Goal: Information Seeking & Learning: Learn about a topic

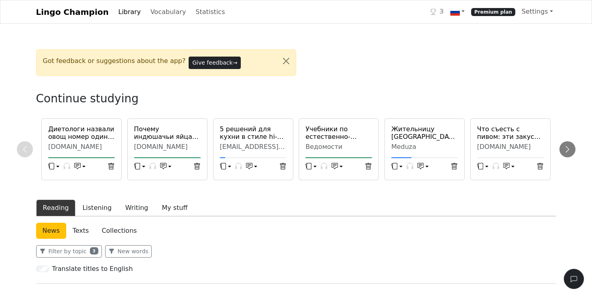
click at [419, 144] on div "Meduza" at bounding box center [424, 147] width 67 height 8
click at [407, 145] on div "Meduza" at bounding box center [424, 147] width 67 height 8
click at [419, 145] on div "Meduza" at bounding box center [424, 147] width 67 height 8
click at [419, 164] on icon "button" at bounding box center [420, 166] width 6 height 6
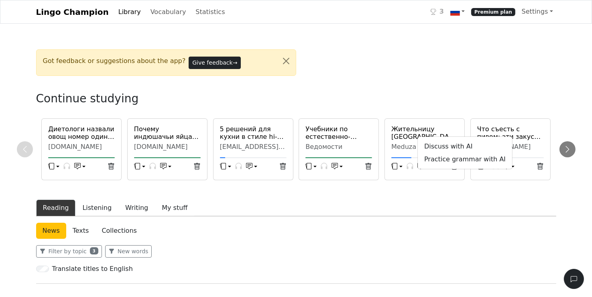
click at [419, 130] on h6 "Жительницу [GEOGRAPHIC_DATA], накормившую родственников блюдом с бледной поганк…" at bounding box center [424, 132] width 67 height 15
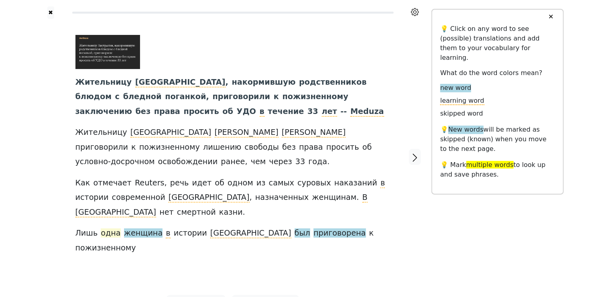
click at [109, 207] on span "одна" at bounding box center [111, 233] width 20 height 10
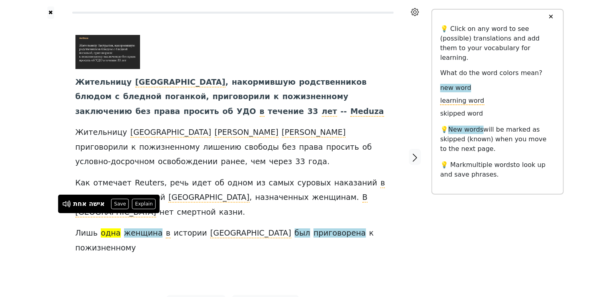
click at [110, 207] on span "одна" at bounding box center [111, 233] width 20 height 10
click at [123, 205] on button "Save" at bounding box center [120, 204] width 18 height 10
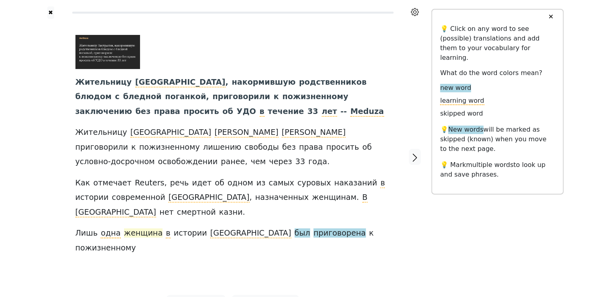
click at [129, 207] on span "женщина" at bounding box center [143, 233] width 39 height 10
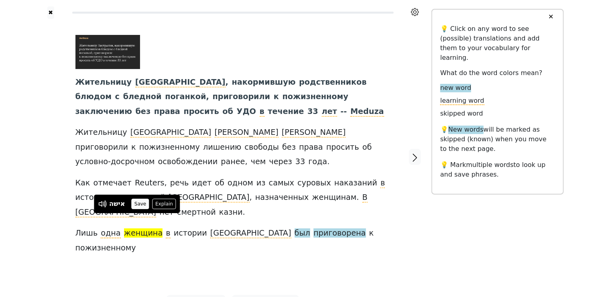
click at [137, 204] on button "Save" at bounding box center [140, 204] width 18 height 10
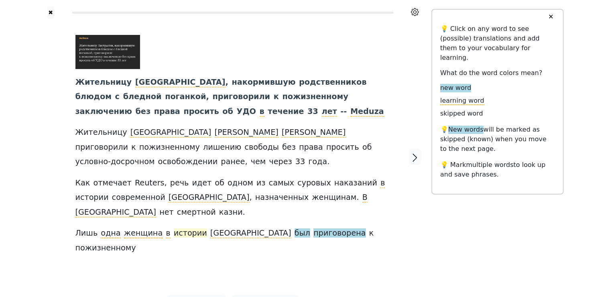
click at [184, 207] on span "истории" at bounding box center [190, 233] width 33 height 10
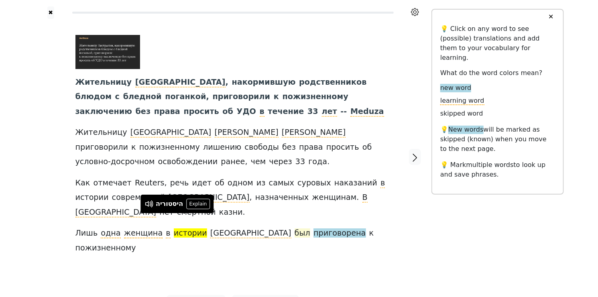
click at [295, 207] on span "был" at bounding box center [303, 233] width 16 height 10
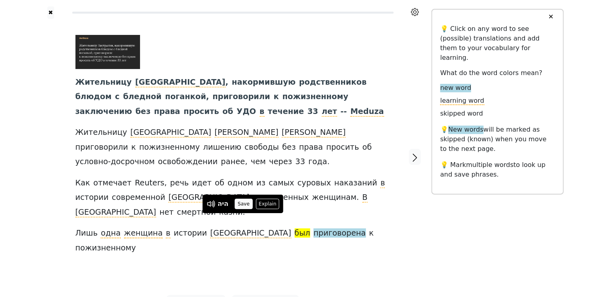
click at [245, 207] on button "Save" at bounding box center [244, 204] width 18 height 10
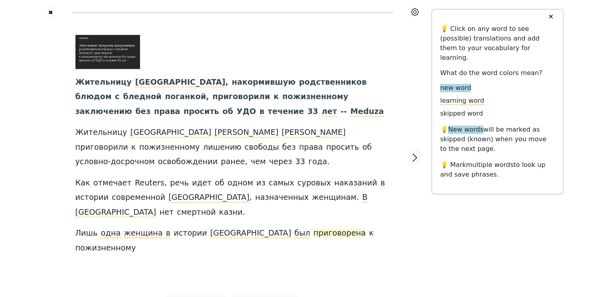
click at [313, 207] on span "приговорена" at bounding box center [339, 233] width 52 height 10
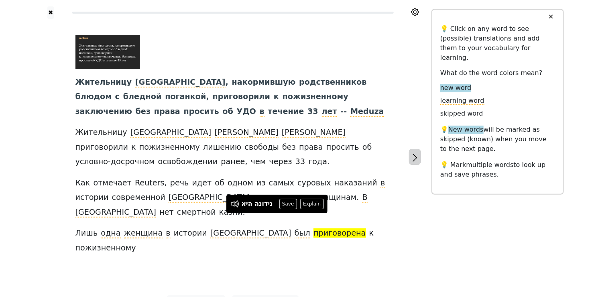
click at [416, 154] on icon "button" at bounding box center [414, 158] width 4 height 8
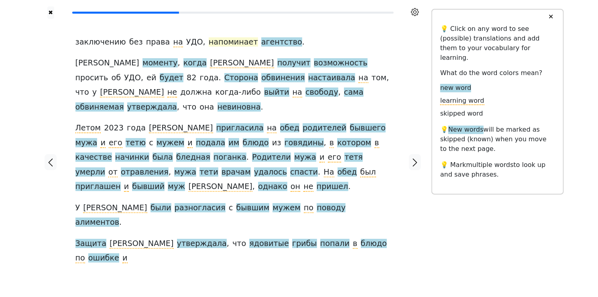
click at [215, 43] on span "напоминает" at bounding box center [233, 42] width 49 height 10
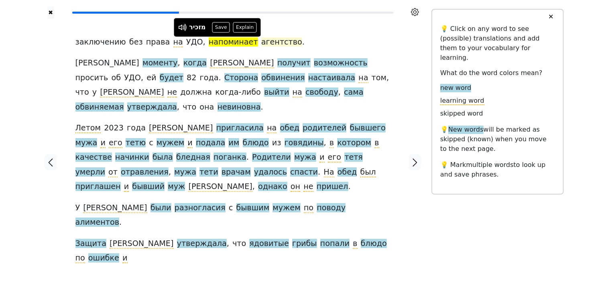
click at [262, 43] on span "агентство" at bounding box center [281, 42] width 41 height 10
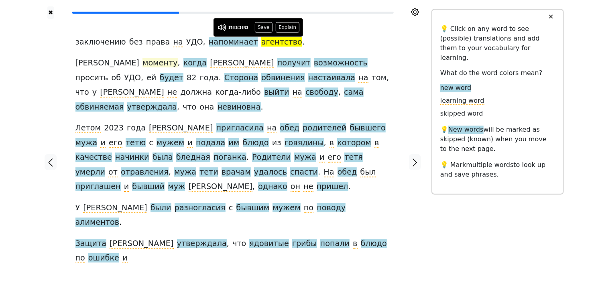
click at [142, 64] on span "моменту" at bounding box center [159, 63] width 35 height 10
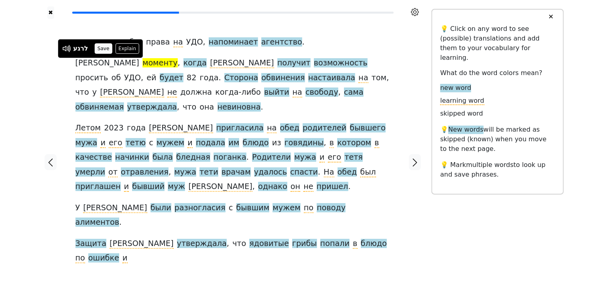
click at [108, 47] on button "Save" at bounding box center [104, 48] width 18 height 10
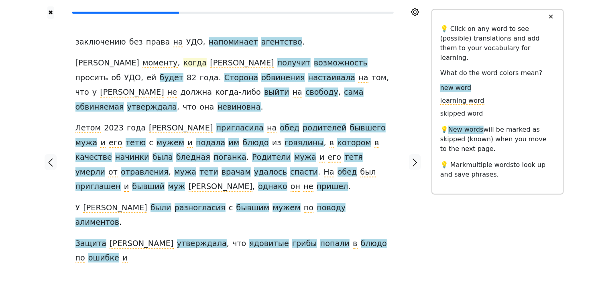
click at [183, 66] on span "когда" at bounding box center [194, 63] width 23 height 10
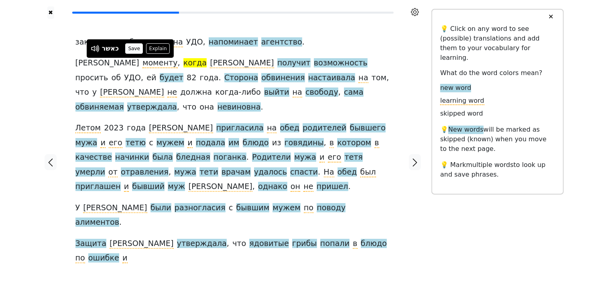
click at [136, 48] on button "Save" at bounding box center [134, 48] width 18 height 10
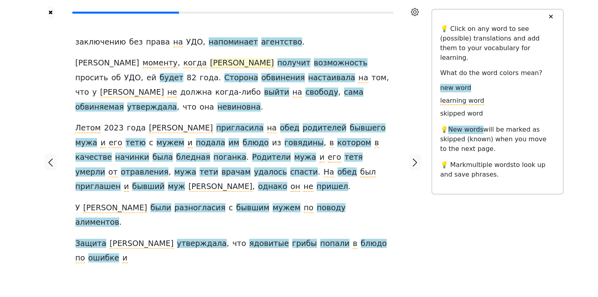
click at [210, 66] on span "[PERSON_NAME]" at bounding box center [242, 63] width 64 height 10
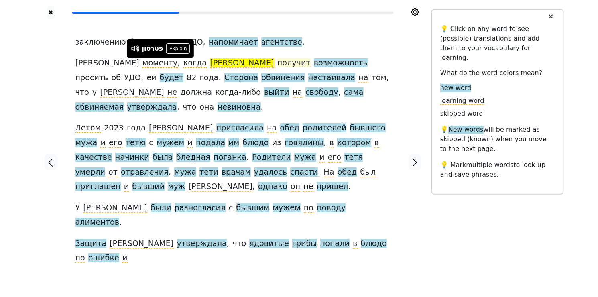
click at [277, 64] on span "получит" at bounding box center [293, 63] width 33 height 10
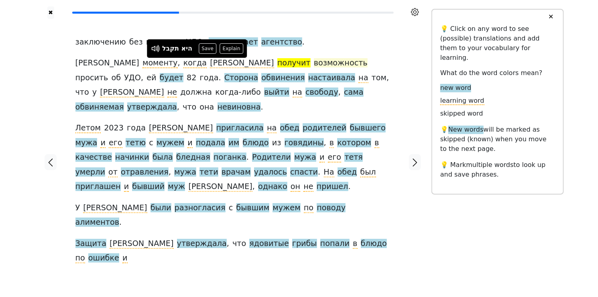
click at [314, 65] on span "возможность" at bounding box center [341, 63] width 54 height 10
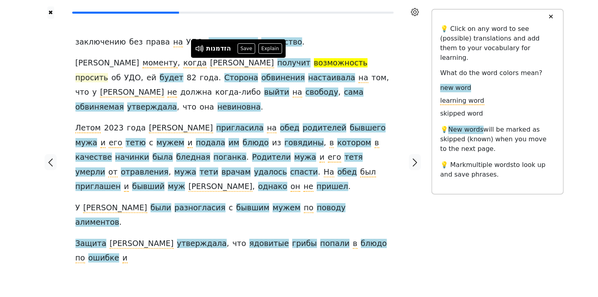
click at [108, 73] on span "просить" at bounding box center [91, 78] width 33 height 10
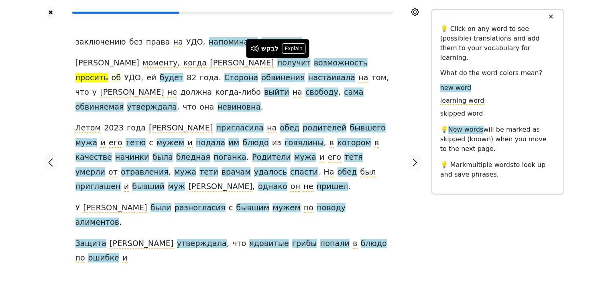
click at [121, 73] on span "об" at bounding box center [117, 78] width 10 height 10
click at [141, 73] on span "УДО" at bounding box center [132, 78] width 17 height 10
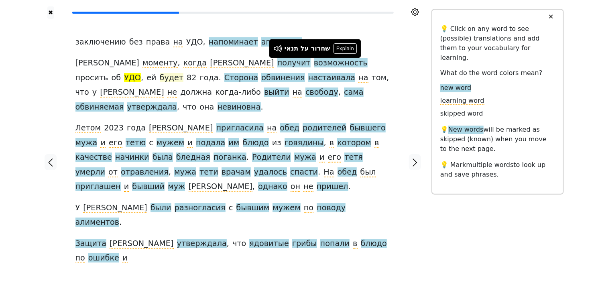
click at [183, 73] on span "будет" at bounding box center [172, 78] width 24 height 10
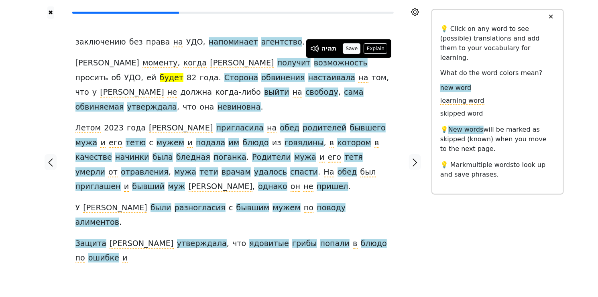
click at [347, 47] on button "Save" at bounding box center [352, 48] width 18 height 10
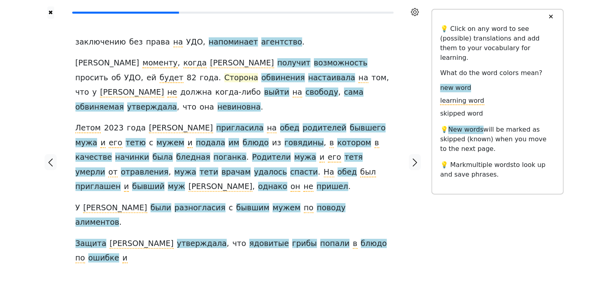
click at [224, 77] on span "Сторона" at bounding box center [241, 78] width 34 height 10
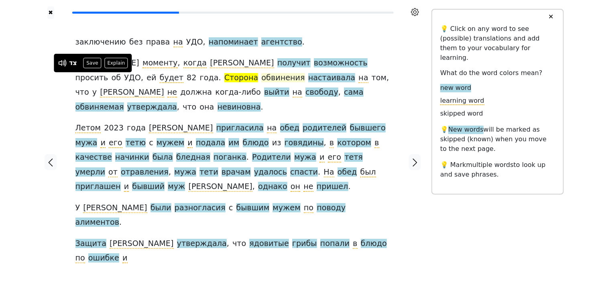
click at [261, 80] on span "обвинения" at bounding box center [282, 78] width 43 height 10
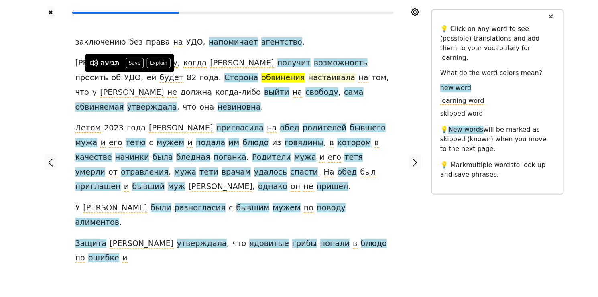
click at [308, 77] on span "настаивала" at bounding box center [331, 78] width 47 height 10
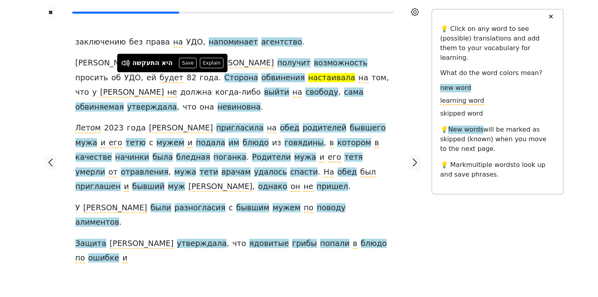
click at [261, 87] on span "когда-либо" at bounding box center [238, 92] width 46 height 10
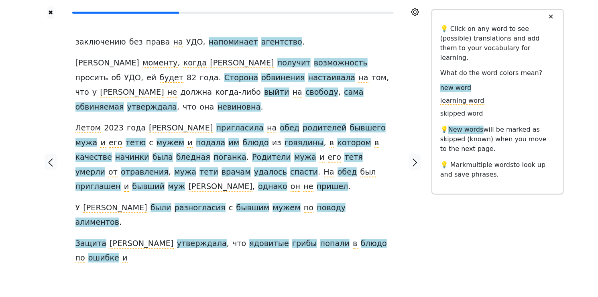
click at [261, 87] on span "когда-либо" at bounding box center [238, 92] width 46 height 10
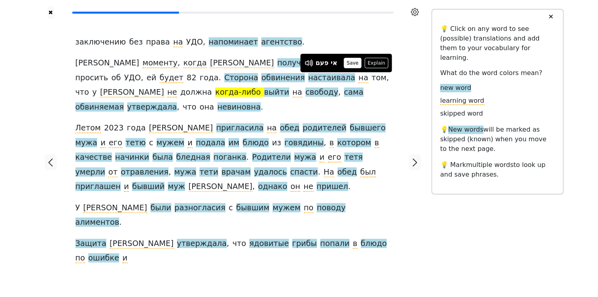
drag, startPoint x: 351, startPoint y: 80, endPoint x: 351, endPoint y: 63, distance: 17.3
click at [351, 63] on button "Save" at bounding box center [353, 63] width 18 height 10
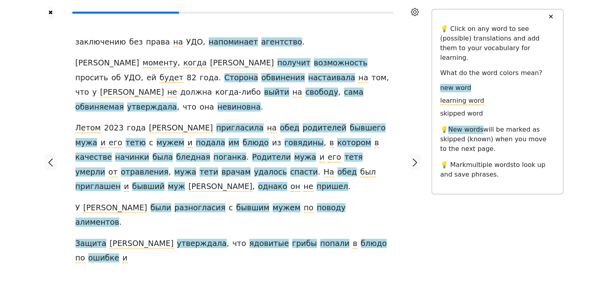
click at [261, 87] on span "когда-либо" at bounding box center [238, 92] width 46 height 10
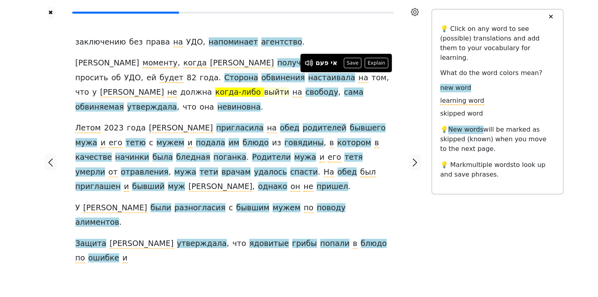
drag, startPoint x: 354, startPoint y: 79, endPoint x: 380, endPoint y: 78, distance: 25.3
click at [289, 87] on span "выйти" at bounding box center [276, 92] width 25 height 10
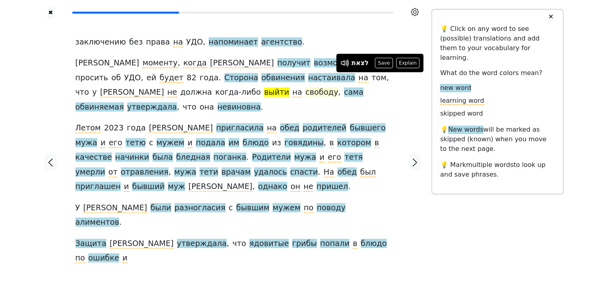
click at [305, 95] on span "свободу" at bounding box center [321, 92] width 33 height 10
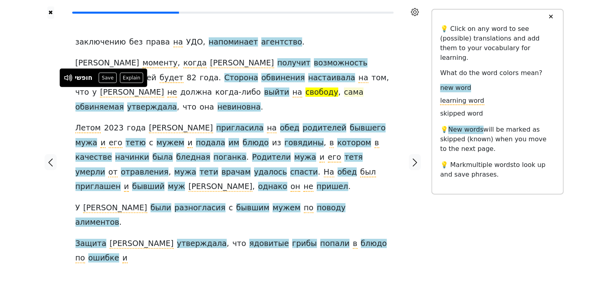
click at [344, 92] on span "сама" at bounding box center [354, 92] width 20 height 10
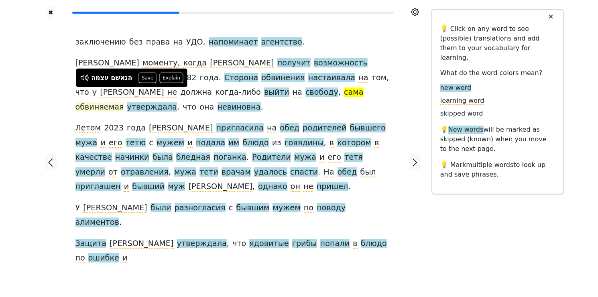
click at [124, 102] on span "обвиняемая" at bounding box center [99, 107] width 49 height 10
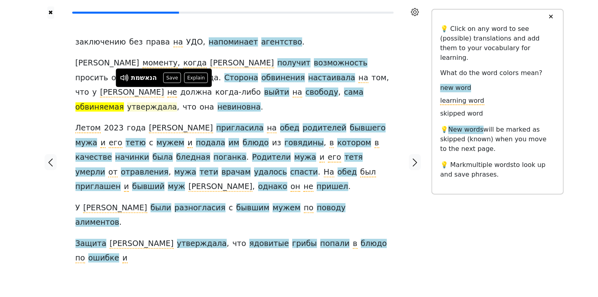
click at [177, 102] on span "утверждала" at bounding box center [152, 107] width 50 height 10
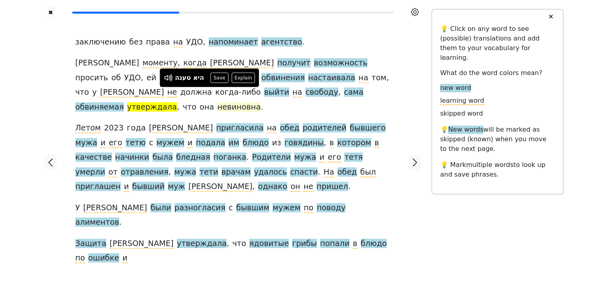
click at [261, 102] on span "невиновна" at bounding box center [238, 107] width 43 height 10
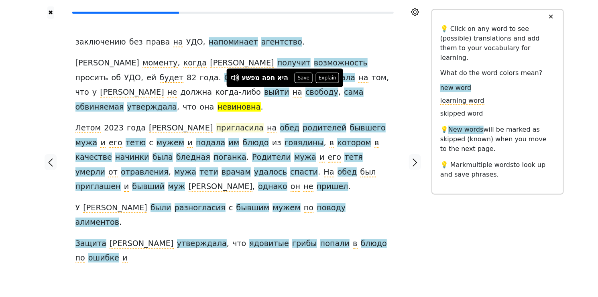
click at [216, 123] on span "пригласила" at bounding box center [239, 128] width 47 height 10
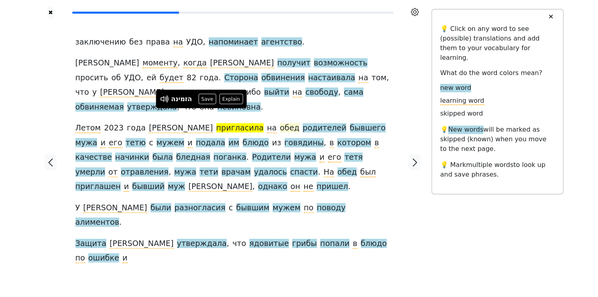
click at [280, 123] on span "обед" at bounding box center [290, 128] width 20 height 10
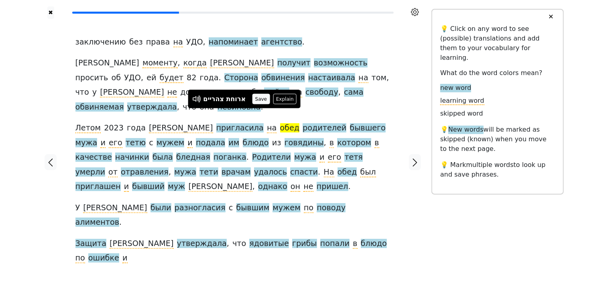
click at [262, 101] on button "Save" at bounding box center [261, 99] width 18 height 10
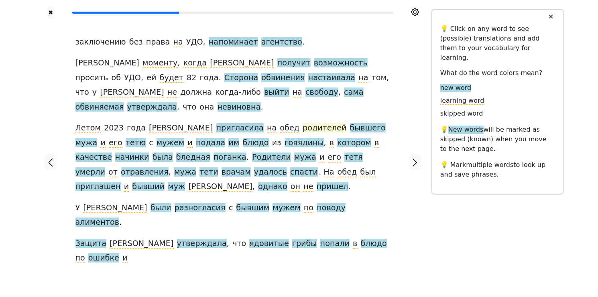
click at [303, 123] on span "родителей" at bounding box center [325, 128] width 44 height 10
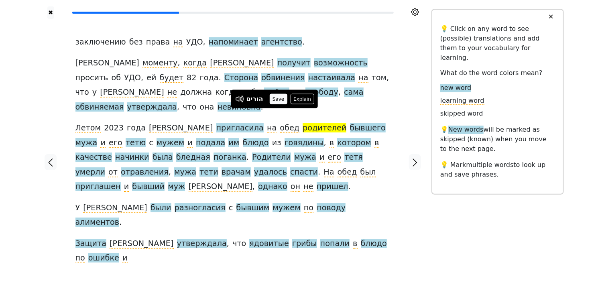
click at [276, 101] on button "Save" at bounding box center [279, 99] width 18 height 10
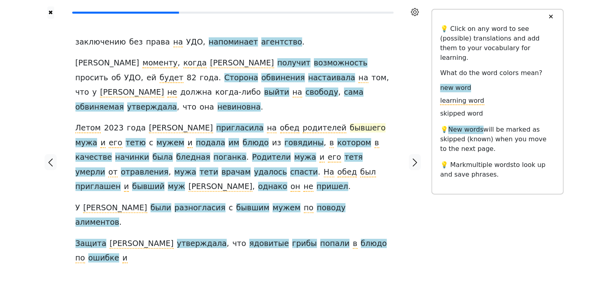
click at [350, 123] on span "бывшего" at bounding box center [368, 128] width 36 height 10
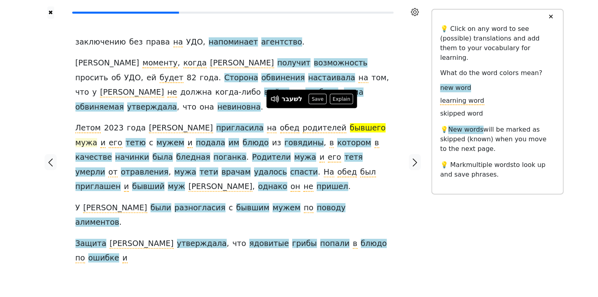
click at [98, 138] on span "мужа" at bounding box center [86, 143] width 22 height 10
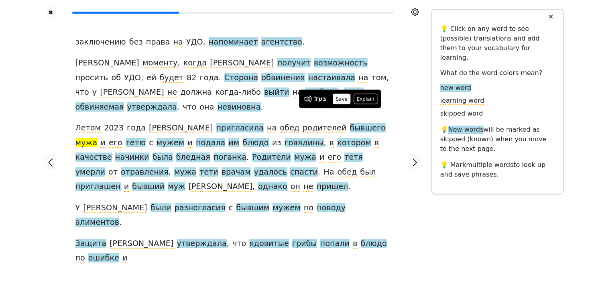
click at [336, 98] on button "Save" at bounding box center [342, 99] width 18 height 10
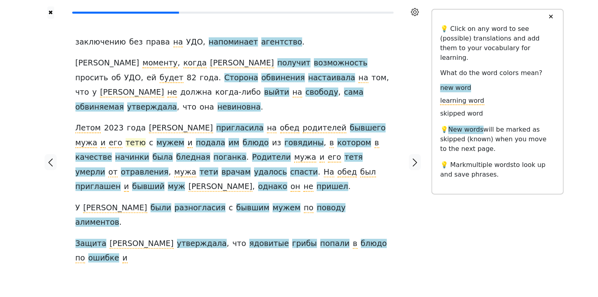
click at [146, 138] on span "тетю" at bounding box center [136, 143] width 20 height 10
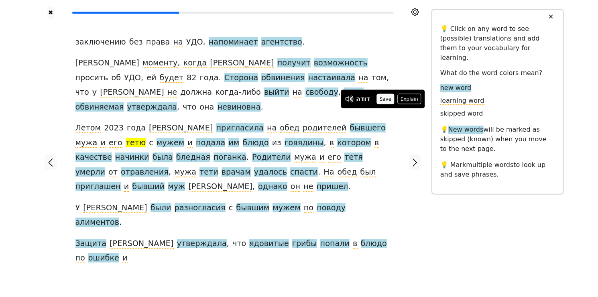
click at [387, 100] on button "Save" at bounding box center [385, 99] width 18 height 10
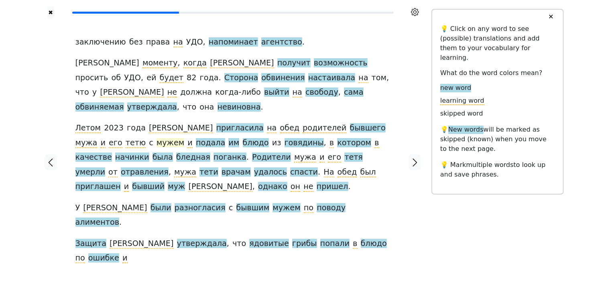
click at [156, 138] on span "мужем" at bounding box center [170, 143] width 28 height 10
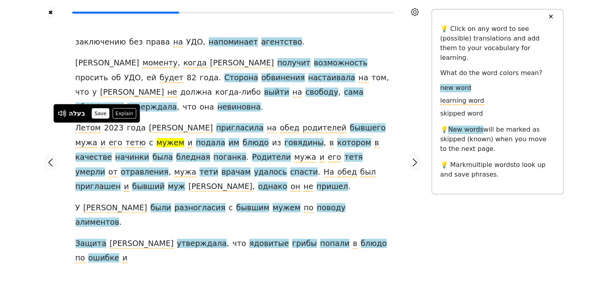
click at [103, 116] on button "Save" at bounding box center [100, 113] width 18 height 10
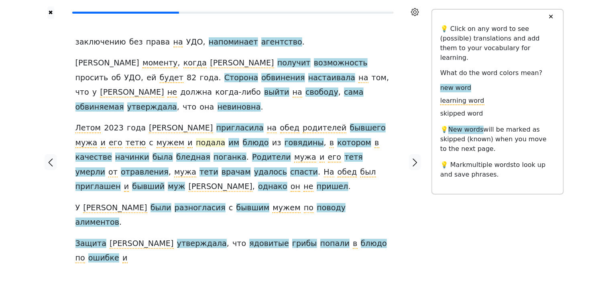
click at [196, 138] on span "подала" at bounding box center [210, 143] width 29 height 10
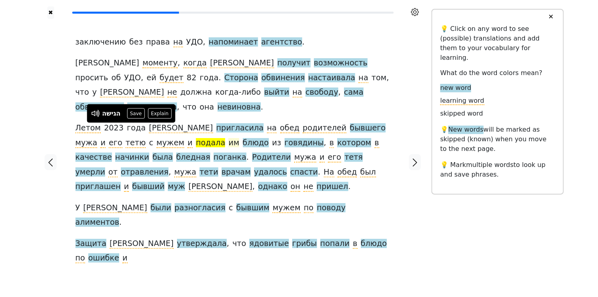
click at [228, 138] on span "им" at bounding box center [233, 143] width 11 height 10
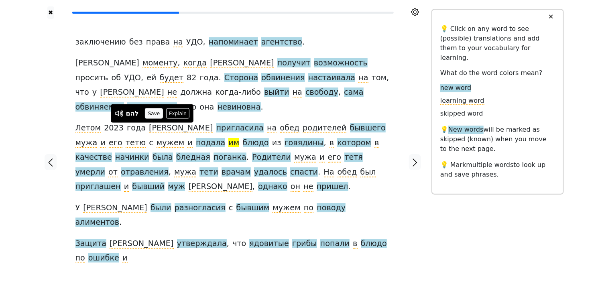
click at [148, 113] on button "Save" at bounding box center [154, 113] width 18 height 10
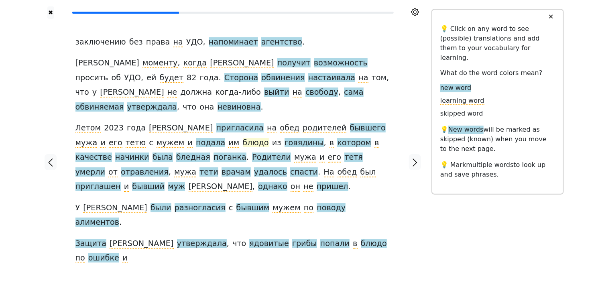
click at [243, 138] on span "блюдо" at bounding box center [256, 143] width 26 height 10
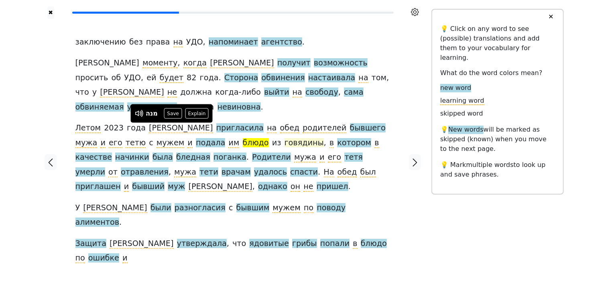
click at [284, 138] on span "говядины" at bounding box center [303, 143] width 39 height 10
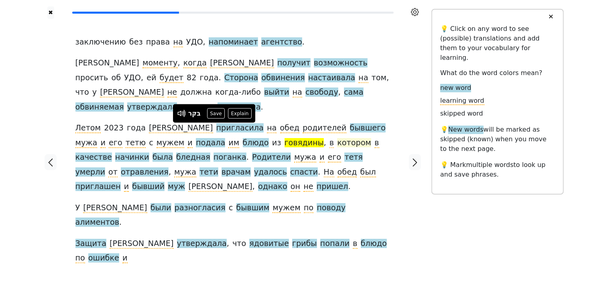
click at [337, 138] on span "котором" at bounding box center [354, 143] width 34 height 10
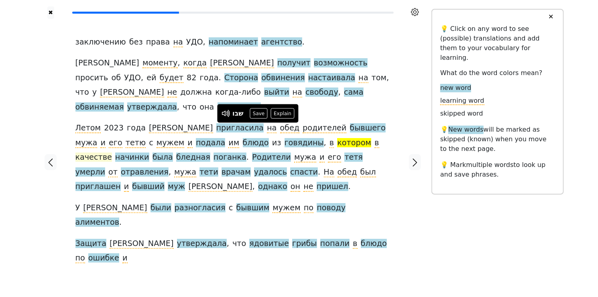
click at [112, 152] on span "качестве" at bounding box center [93, 157] width 37 height 10
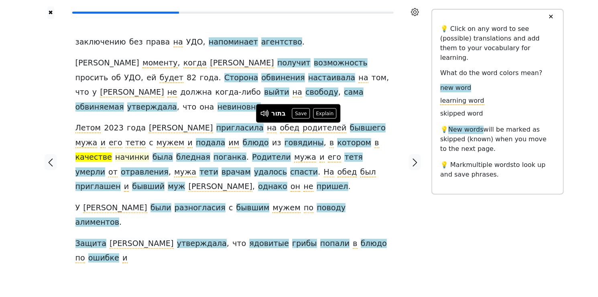
click at [149, 152] on span "начинки" at bounding box center [132, 157] width 34 height 10
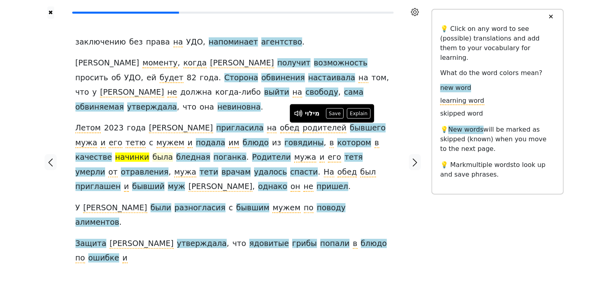
click at [173, 152] on span "была" at bounding box center [162, 157] width 20 height 10
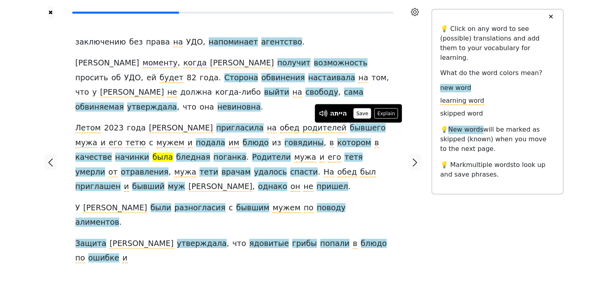
click at [362, 112] on button "Save" at bounding box center [363, 113] width 18 height 10
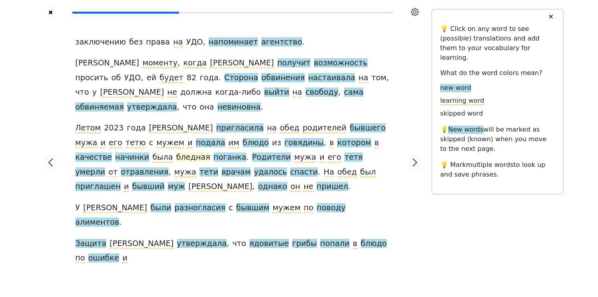
click at [176, 152] on span "бледная" at bounding box center [193, 157] width 34 height 10
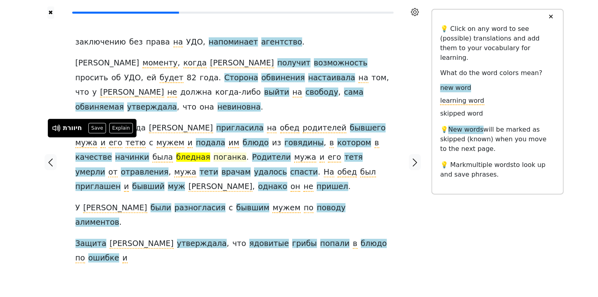
click at [213, 152] on span "поганка" at bounding box center [229, 157] width 33 height 10
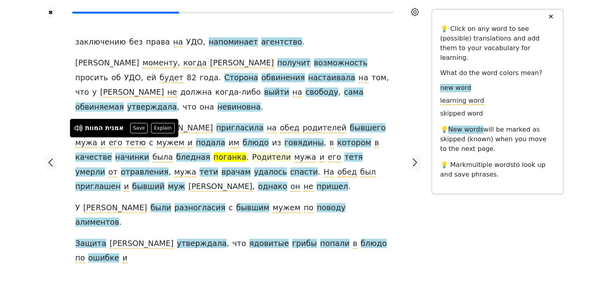
click at [252, 152] on span "Родители" at bounding box center [271, 157] width 39 height 10
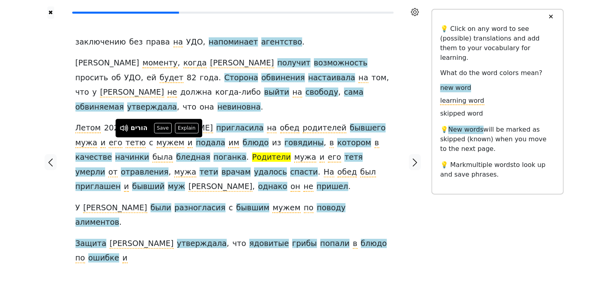
drag, startPoint x: 163, startPoint y: 128, endPoint x: 166, endPoint y: 138, distance: 10.5
click at [163, 128] on button "Save" at bounding box center [163, 128] width 18 height 10
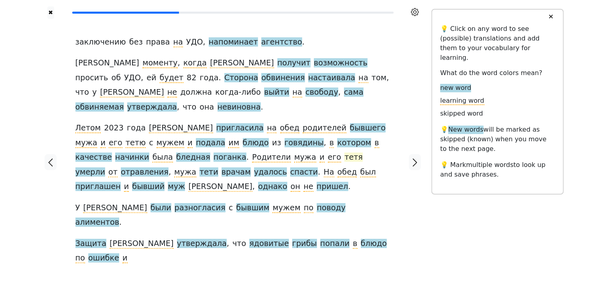
click at [344, 152] on span "тетя" at bounding box center [353, 157] width 18 height 10
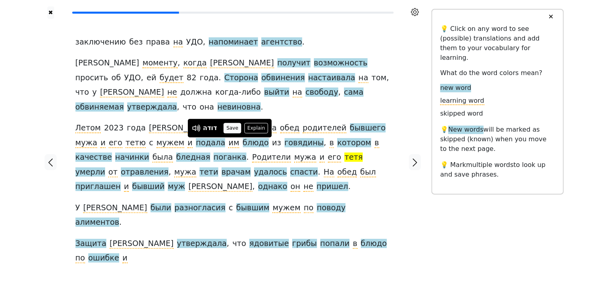
click at [227, 130] on button "Save" at bounding box center [233, 128] width 18 height 10
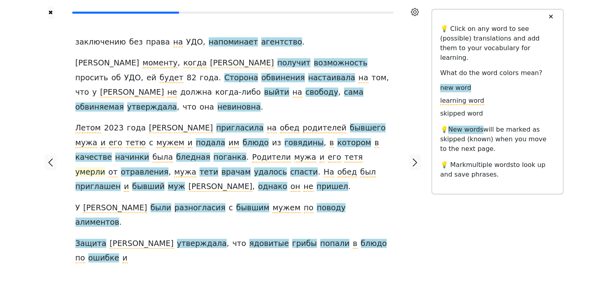
click at [106, 167] on span "умерли" at bounding box center [90, 172] width 30 height 10
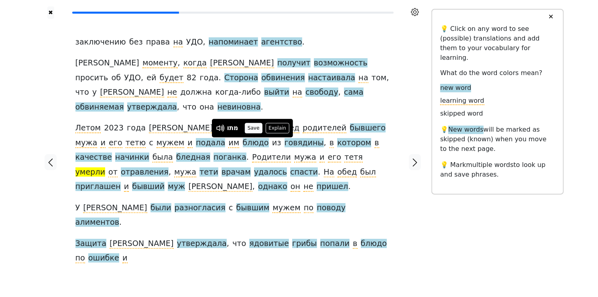
click at [253, 128] on button "Save" at bounding box center [254, 128] width 18 height 10
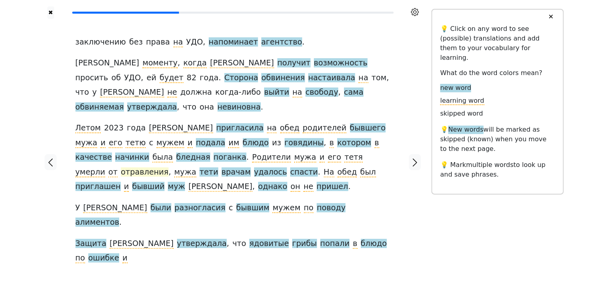
click at [169, 167] on span "отравления" at bounding box center [145, 172] width 48 height 10
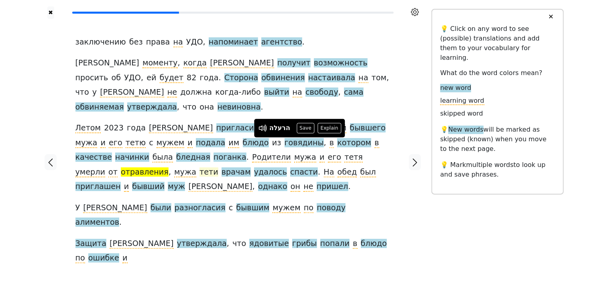
click at [218, 167] on span "тети" at bounding box center [208, 172] width 19 height 10
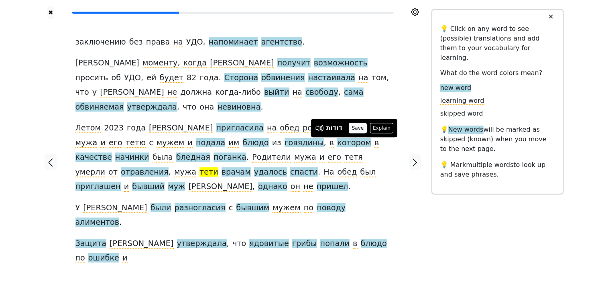
click at [352, 129] on button "Save" at bounding box center [358, 128] width 18 height 10
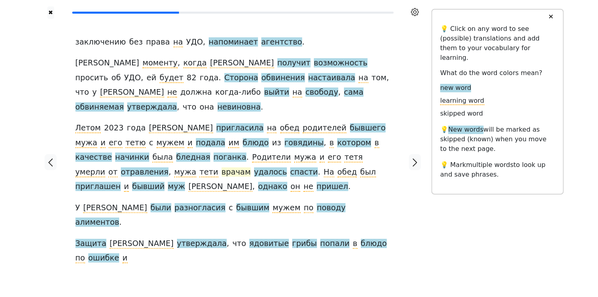
click at [251, 167] on span "врачам" at bounding box center [235, 172] width 29 height 10
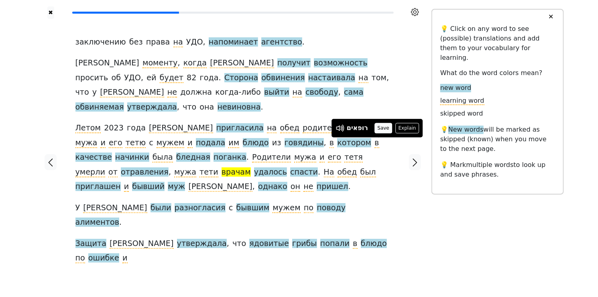
click at [384, 128] on button "Save" at bounding box center [383, 128] width 18 height 10
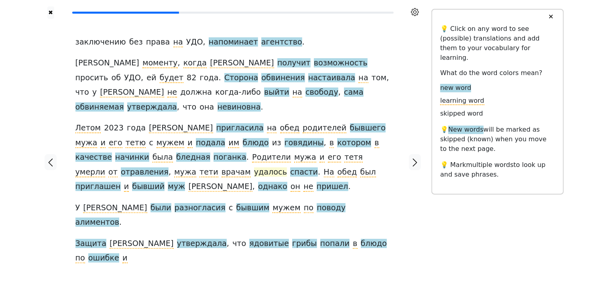
click at [254, 167] on span "удалось" at bounding box center [270, 172] width 33 height 10
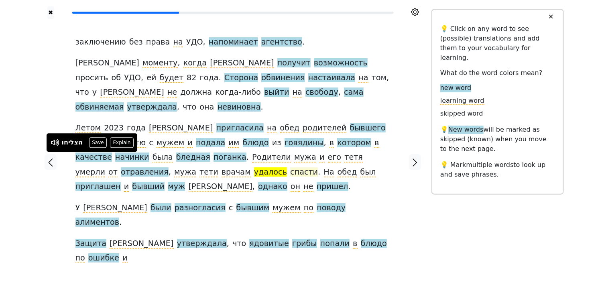
click at [290, 167] on span "спасти" at bounding box center [304, 172] width 28 height 10
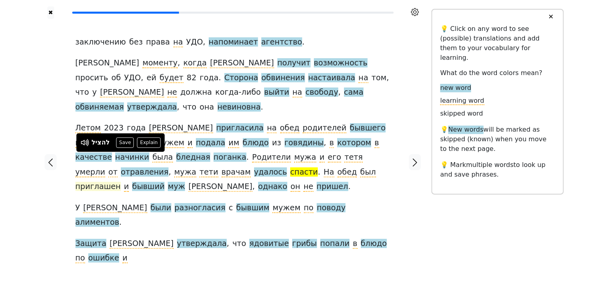
click at [121, 182] on span "приглашен" at bounding box center [97, 187] width 45 height 10
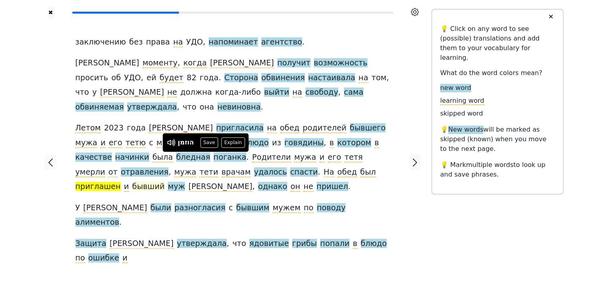
click at [165, 182] on span "бывший" at bounding box center [148, 187] width 33 height 10
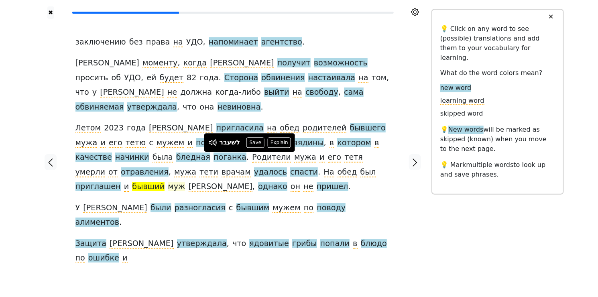
click at [185, 182] on span "муж" at bounding box center [176, 187] width 17 height 10
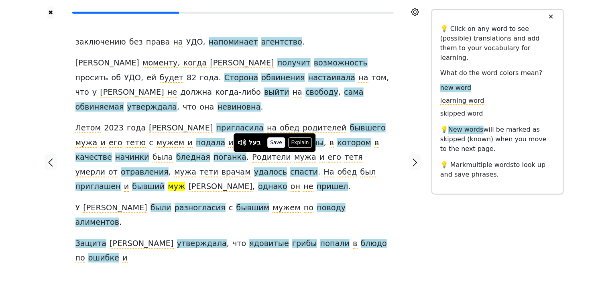
click at [275, 143] on button "Save" at bounding box center [276, 142] width 18 height 10
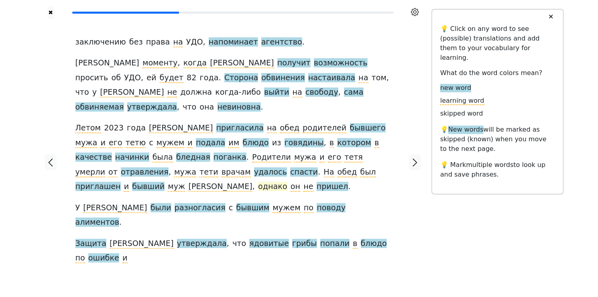
click at [287, 182] on span "однако" at bounding box center [272, 187] width 29 height 10
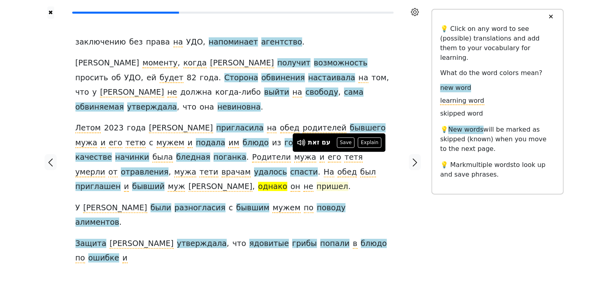
click at [317, 182] on span "пришел" at bounding box center [333, 187] width 32 height 10
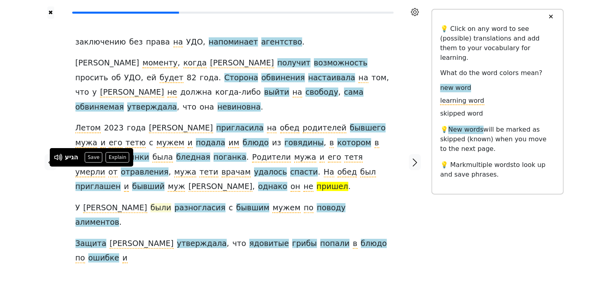
click at [150, 203] on span "были" at bounding box center [160, 208] width 21 height 10
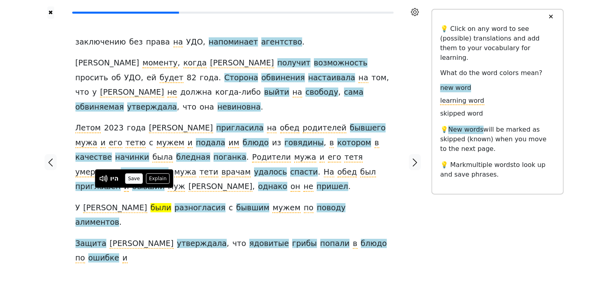
click at [135, 177] on button "Save" at bounding box center [134, 178] width 18 height 10
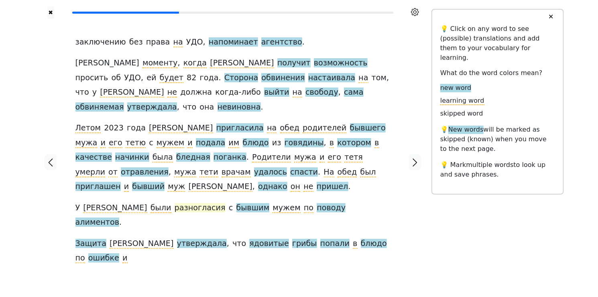
click at [175, 203] on span "разногласия" at bounding box center [200, 208] width 51 height 10
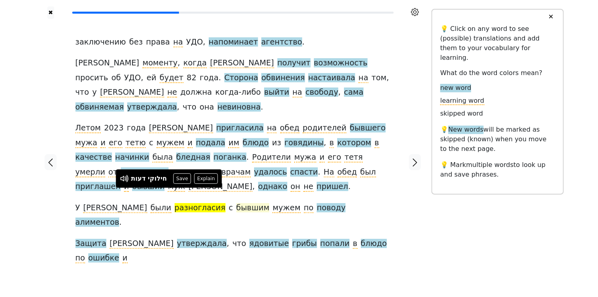
click at [236, 203] on span "бывшим" at bounding box center [252, 208] width 33 height 10
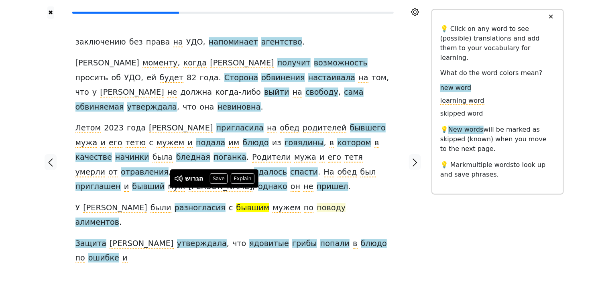
click at [317, 203] on span "поводу" at bounding box center [331, 208] width 29 height 10
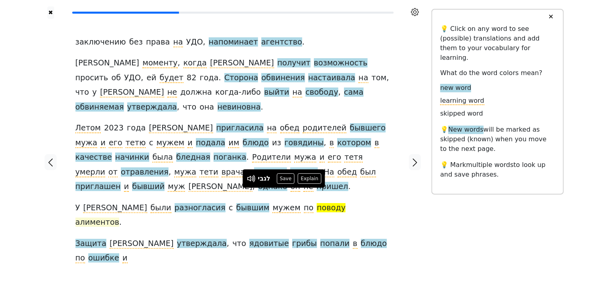
click at [120, 207] on span "алиментов" at bounding box center [97, 222] width 44 height 10
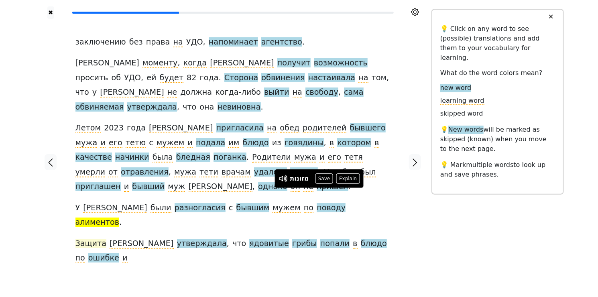
click at [95, 207] on span "Защита" at bounding box center [90, 244] width 31 height 10
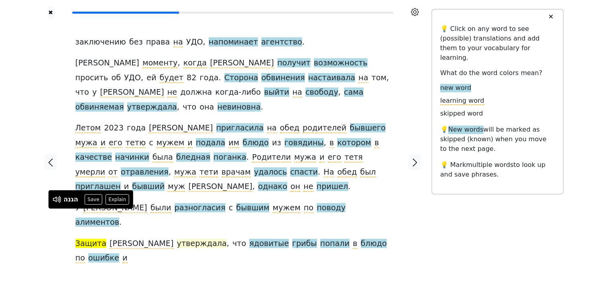
click at [177, 207] on span "утверждала" at bounding box center [202, 244] width 50 height 10
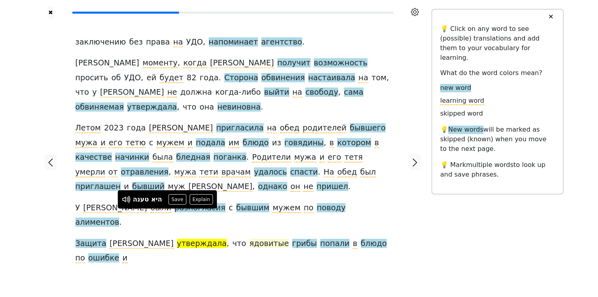
click at [249, 207] on span "ядовитые" at bounding box center [268, 244] width 39 height 10
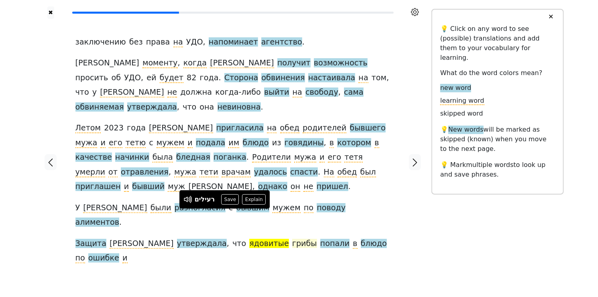
click at [292, 207] on span "грибы" at bounding box center [304, 244] width 25 height 10
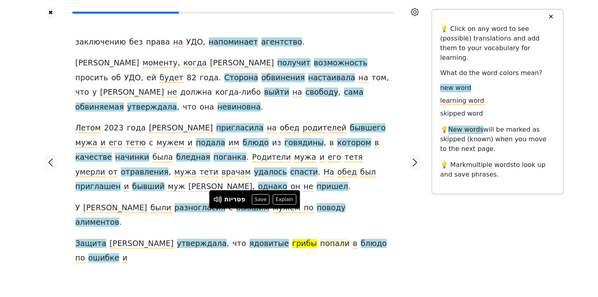
click at [320, 207] on span "попали" at bounding box center [334, 244] width 29 height 10
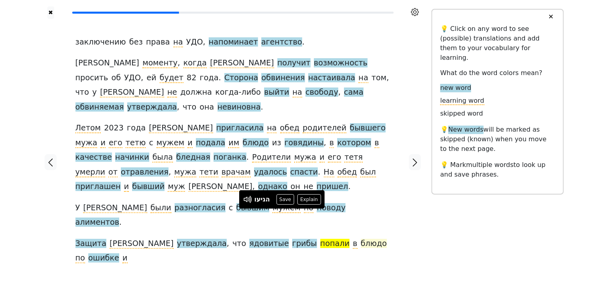
click at [361, 207] on span "блюдо" at bounding box center [374, 244] width 26 height 10
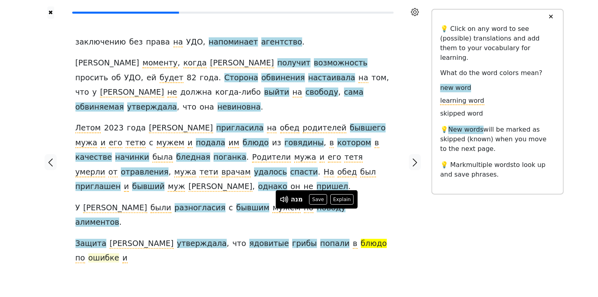
click at [119, 207] on span "ошибке" at bounding box center [103, 258] width 31 height 10
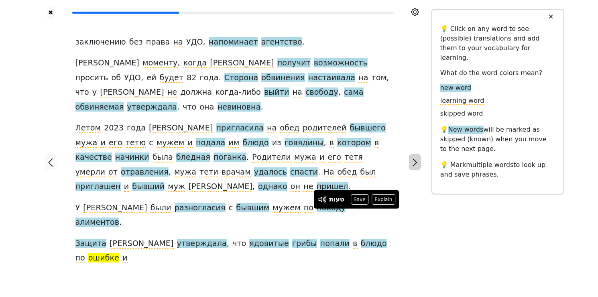
click at [417, 158] on icon "button" at bounding box center [415, 163] width 10 height 10
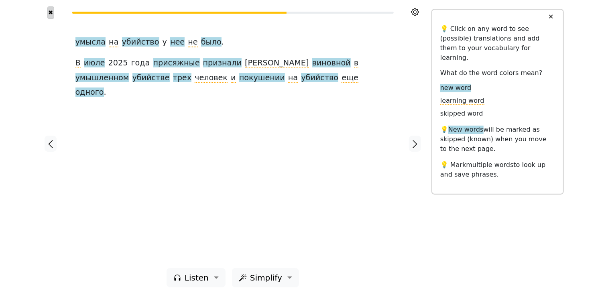
click at [49, 10] on button "✖" at bounding box center [50, 12] width 7 height 12
